Goal: Check status: Check status

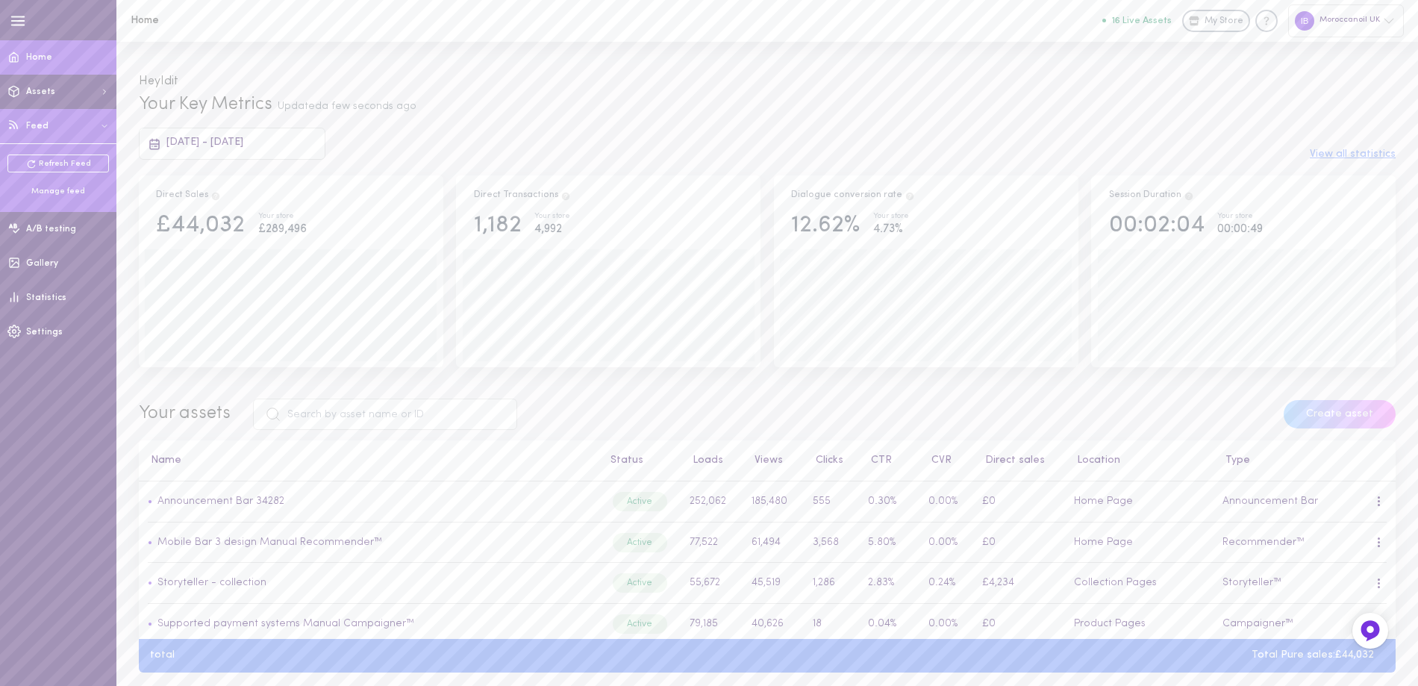
click at [58, 186] on div "Manage feed" at bounding box center [58, 191] width 102 height 11
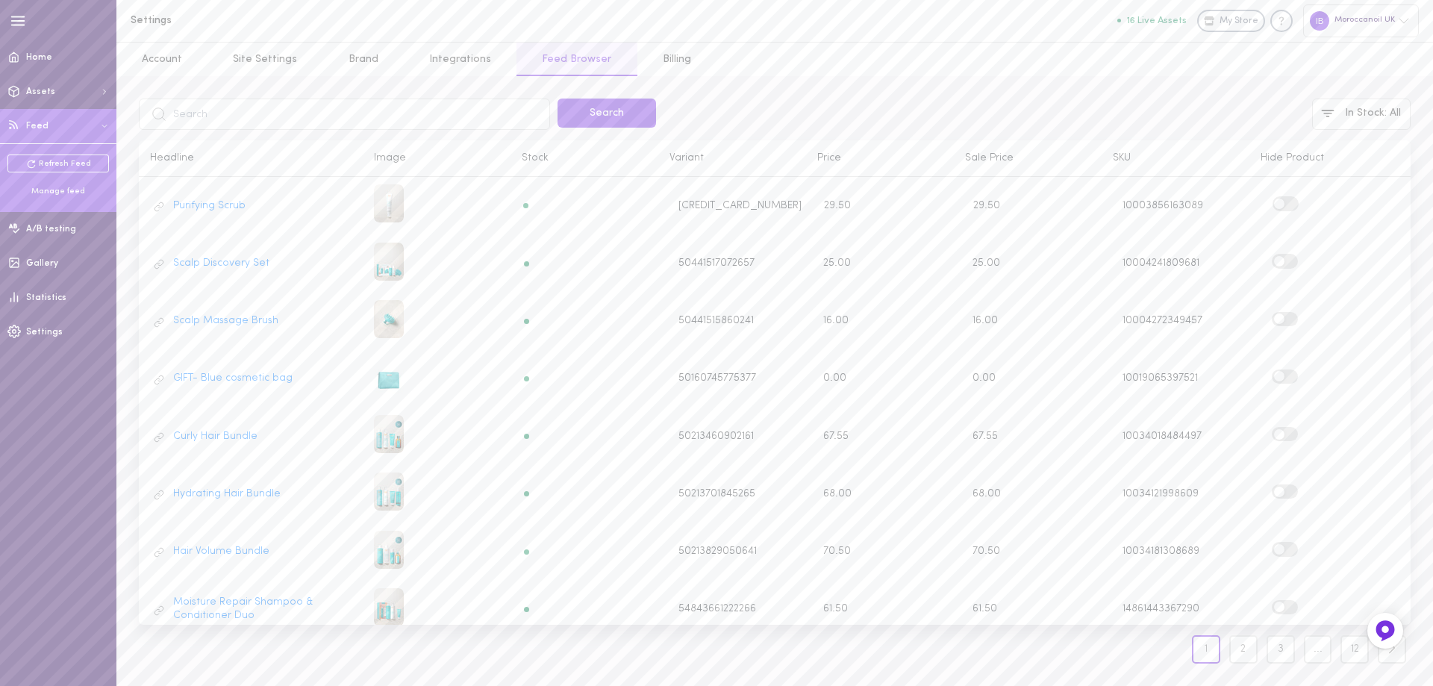
click at [188, 116] on input "text" at bounding box center [344, 114] width 411 height 31
type input "M101UM5"
click at [576, 113] on button "Search" at bounding box center [607, 113] width 99 height 29
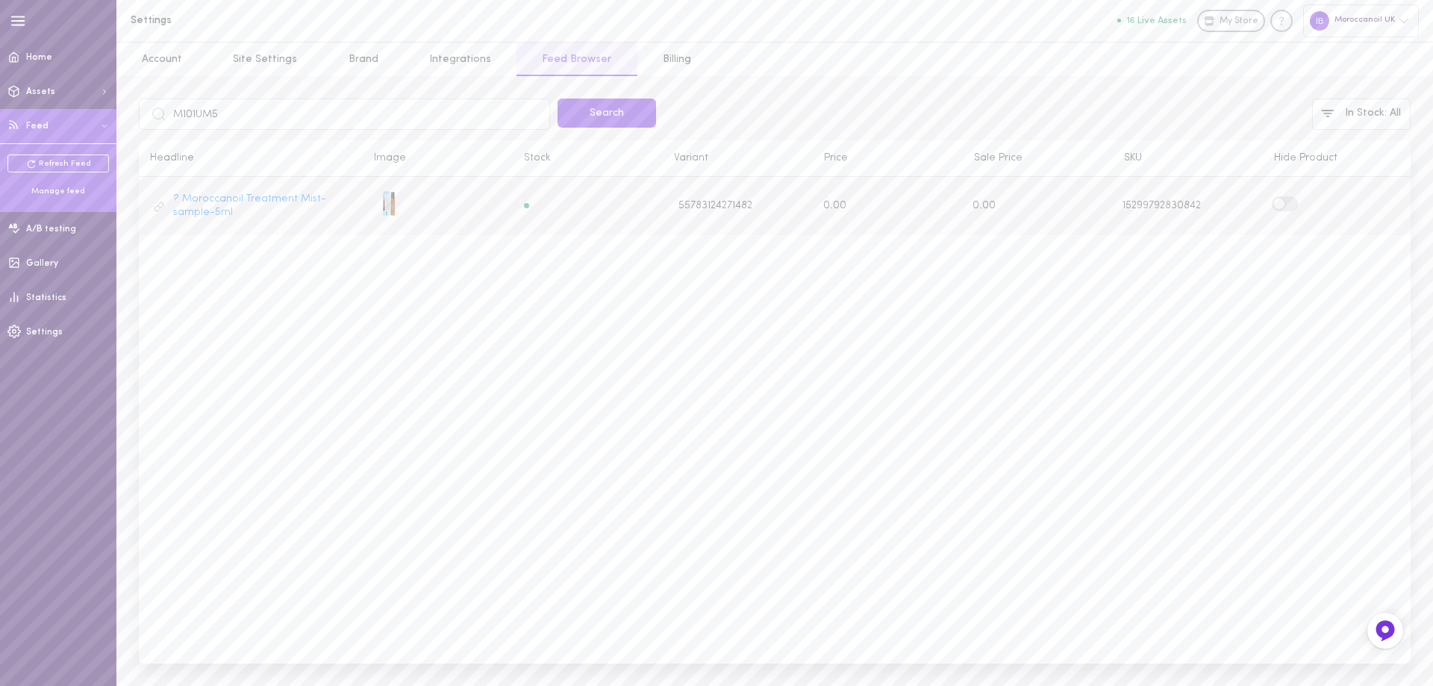
click at [1294, 198] on label at bounding box center [1285, 203] width 26 height 14
click at [0, 0] on input "checkbox" at bounding box center [0, 0] width 0 height 0
